Goal: Subscribe to service/newsletter

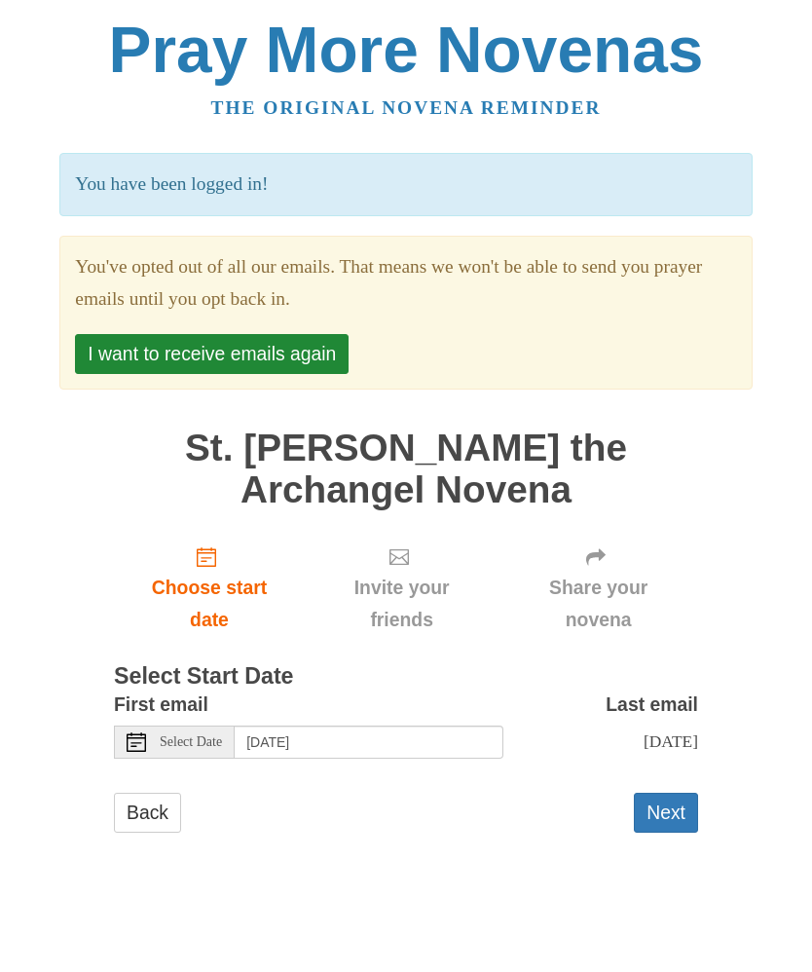
click at [315, 365] on button "I want to receive emails again" at bounding box center [212, 354] width 274 height 40
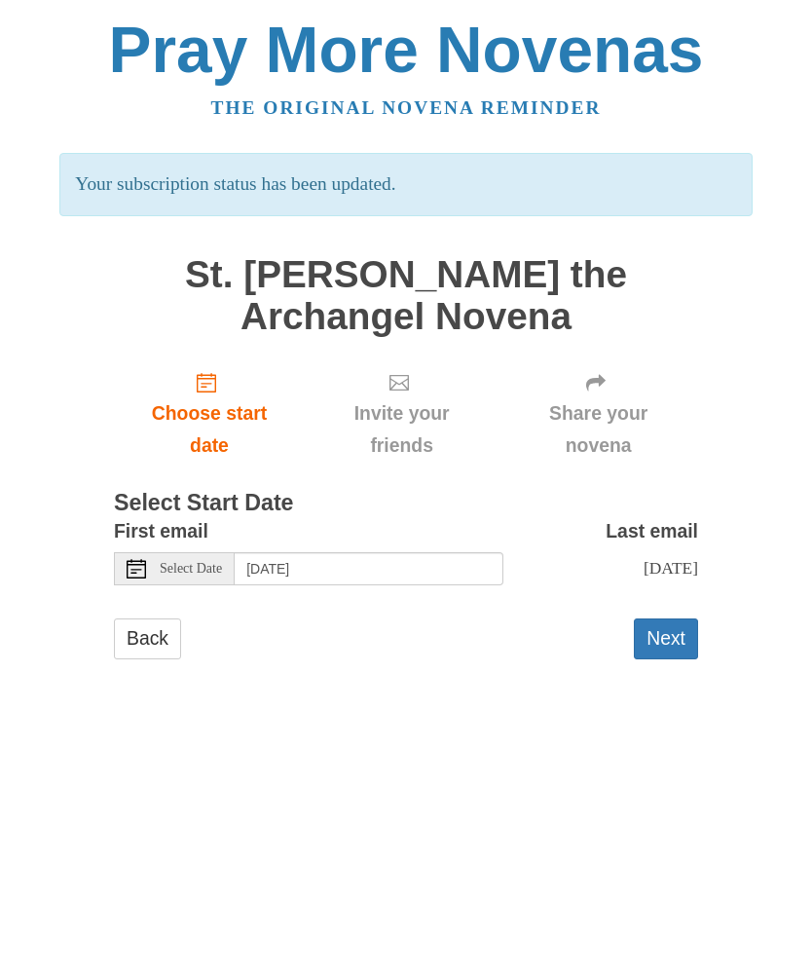
click at [214, 565] on span "Select Date" at bounding box center [191, 569] width 62 height 14
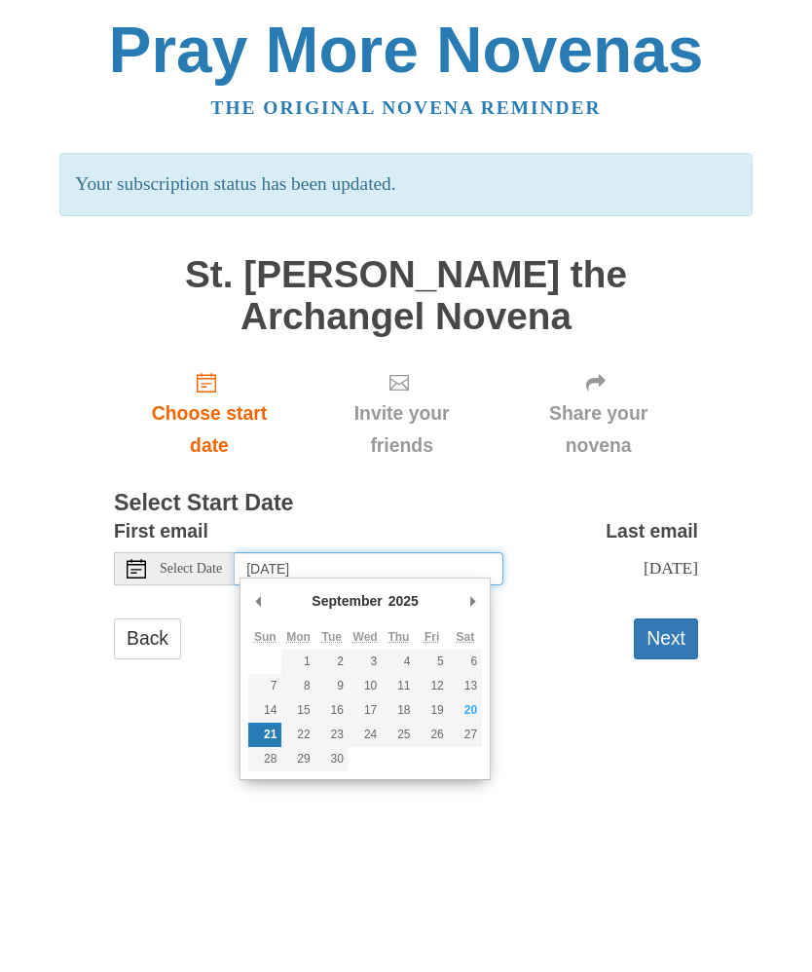
type input "Saturday, September 20th"
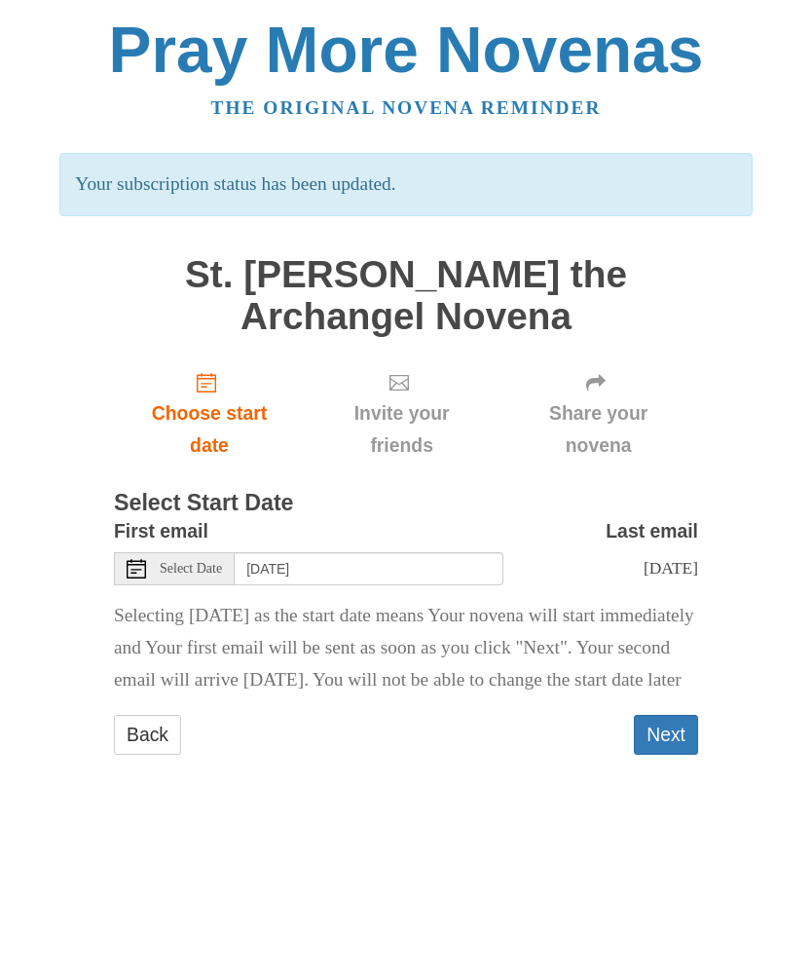
click at [665, 755] on button "Next" at bounding box center [666, 735] width 64 height 40
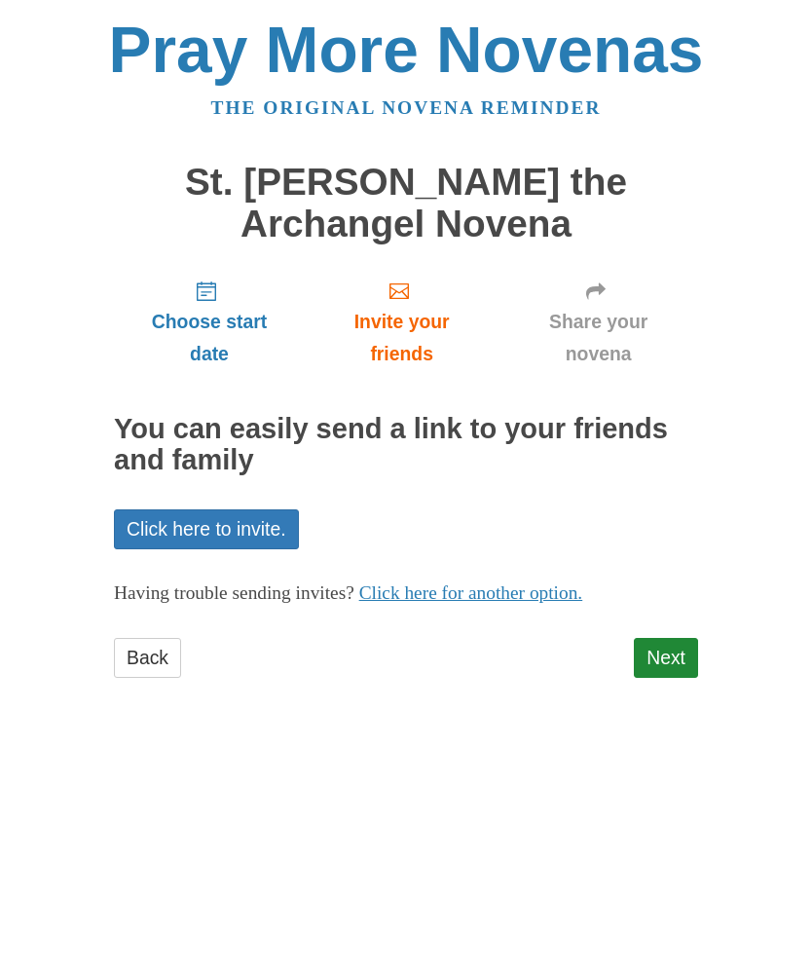
click at [675, 653] on link "Next" at bounding box center [666, 658] width 64 height 40
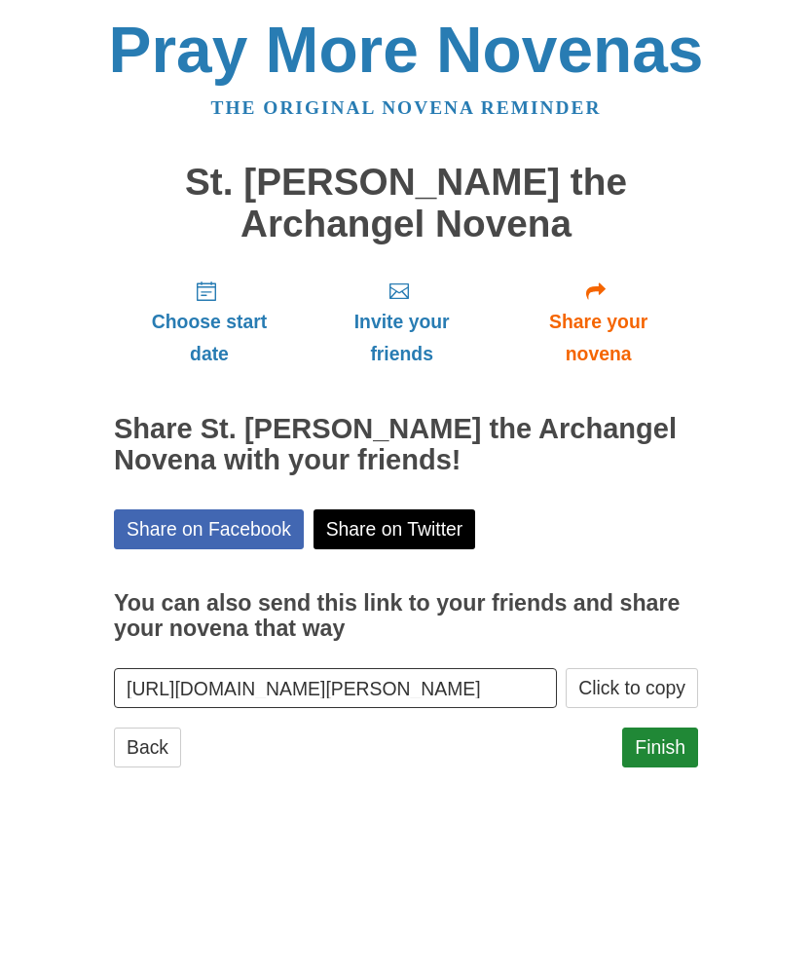
click at [667, 744] on link "Finish" at bounding box center [660, 747] width 76 height 40
